Goal: Navigation & Orientation: Find specific page/section

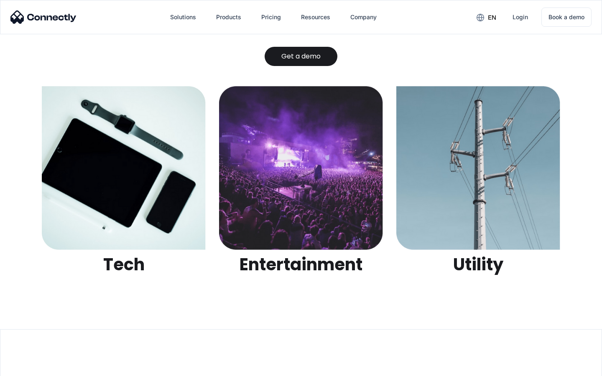
scroll to position [2638, 0]
